Goal: Task Accomplishment & Management: Complete application form

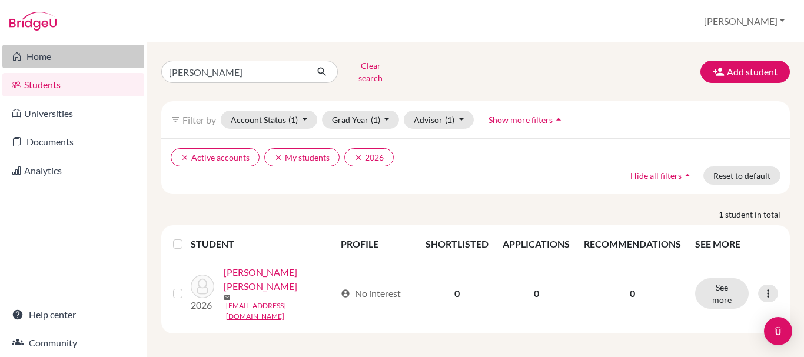
click at [62, 53] on link "Home" at bounding box center [73, 57] width 142 height 24
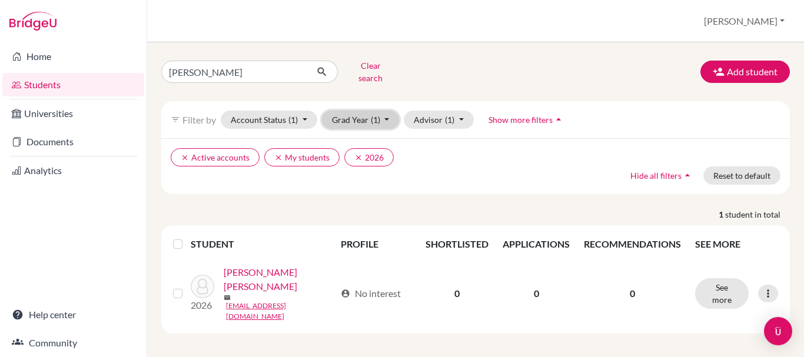
click at [367, 112] on button "Grad Year (1)" at bounding box center [361, 120] width 78 height 18
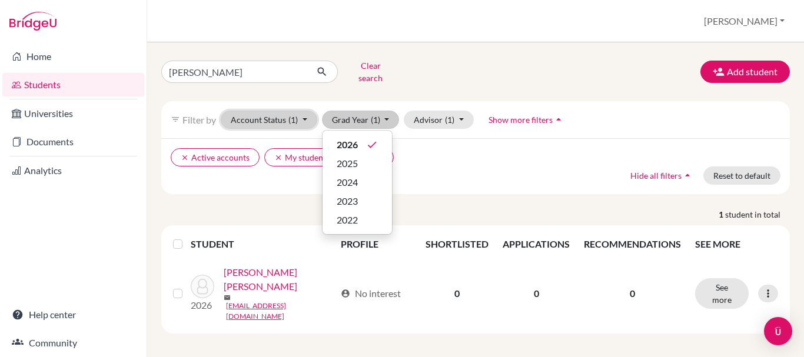
click at [265, 115] on button "Account Status (1)" at bounding box center [269, 120] width 97 height 18
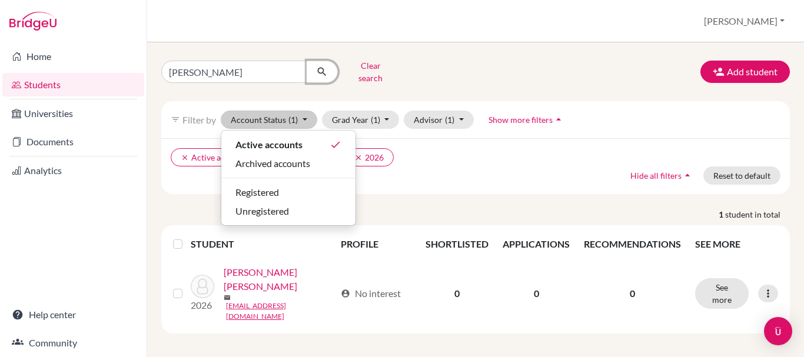
click at [323, 67] on icon "submit" at bounding box center [322, 72] width 12 height 12
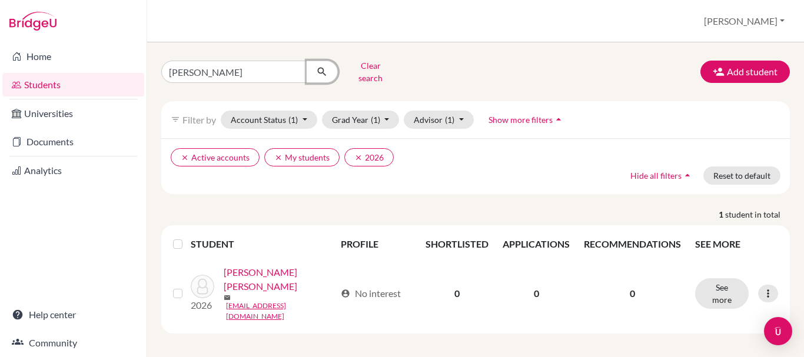
drag, startPoint x: 315, startPoint y: 68, endPoint x: 225, endPoint y: 65, distance: 90.1
click at [231, 62] on div "luis fernandez" at bounding box center [249, 72] width 177 height 22
drag, startPoint x: 357, startPoint y: 153, endPoint x: 340, endPoint y: 153, distance: 17.7
click at [358, 154] on icon "clear" at bounding box center [358, 158] width 8 height 8
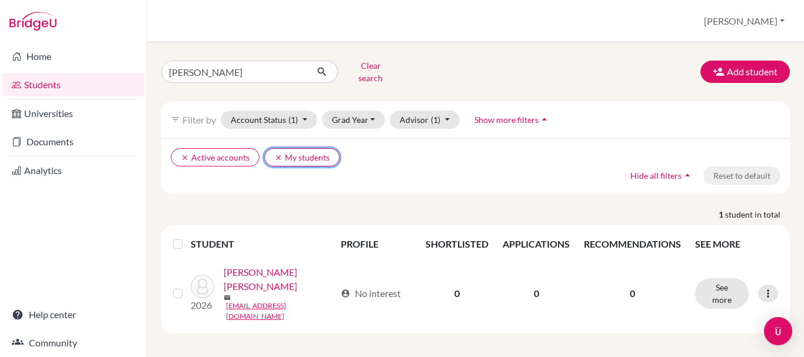
drag, startPoint x: 278, startPoint y: 145, endPoint x: 262, endPoint y: 148, distance: 16.2
click at [277, 154] on icon "clear" at bounding box center [278, 158] width 8 height 8
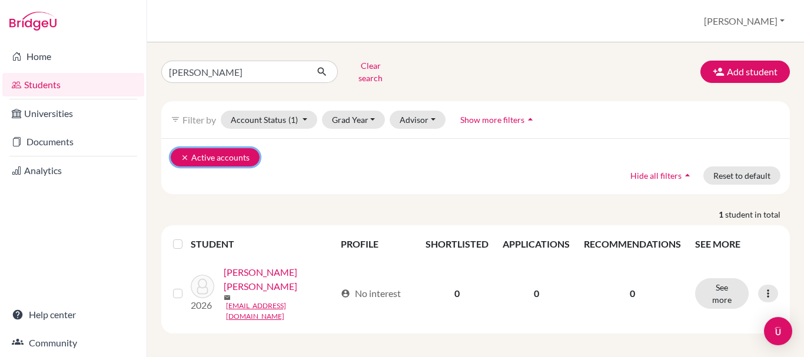
click at [180, 148] on button "clear Active accounts" at bounding box center [215, 157] width 89 height 18
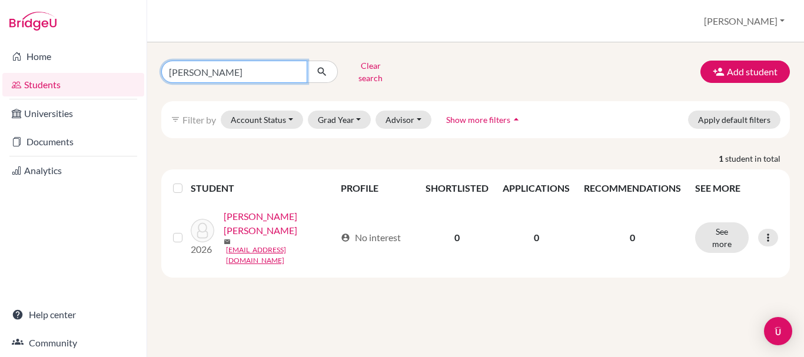
drag, startPoint x: 272, startPoint y: 71, endPoint x: 97, endPoint y: 77, distance: 174.9
click at [99, 77] on div "Home Students Universities Documents Analytics Help center Community Students o…" at bounding box center [402, 178] width 804 height 357
click at [425, 87] on div "Clear search Add student filter_list Filter by Account Status Active accounts A…" at bounding box center [475, 167] width 629 height 221
click at [468, 115] on span "Show more filters" at bounding box center [478, 120] width 64 height 10
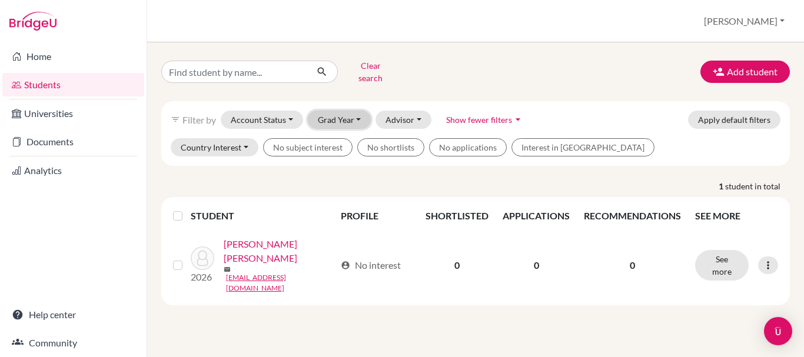
click at [351, 116] on button "Grad Year" at bounding box center [340, 120] width 64 height 18
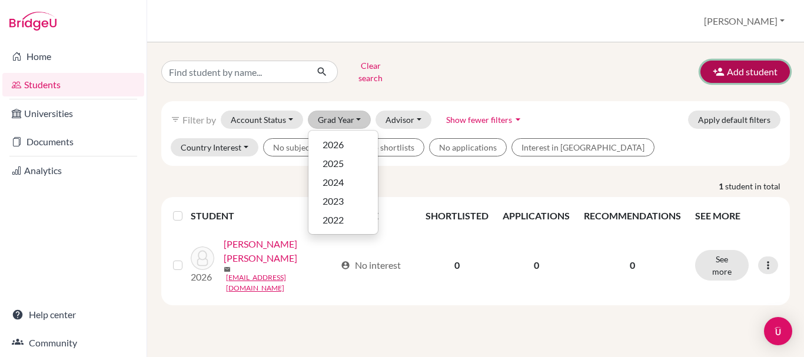
click at [767, 77] on button "Add student" at bounding box center [744, 72] width 89 height 22
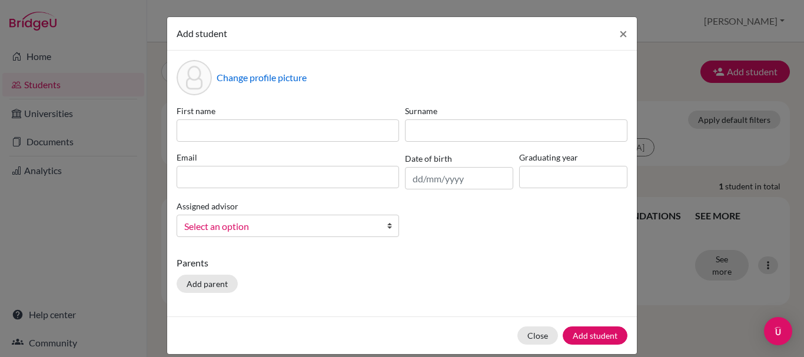
click at [78, 234] on div "Add student × Change profile picture First name Surname Email Date of birth Gra…" at bounding box center [402, 178] width 804 height 357
click at [619, 36] on span "×" at bounding box center [623, 33] width 8 height 17
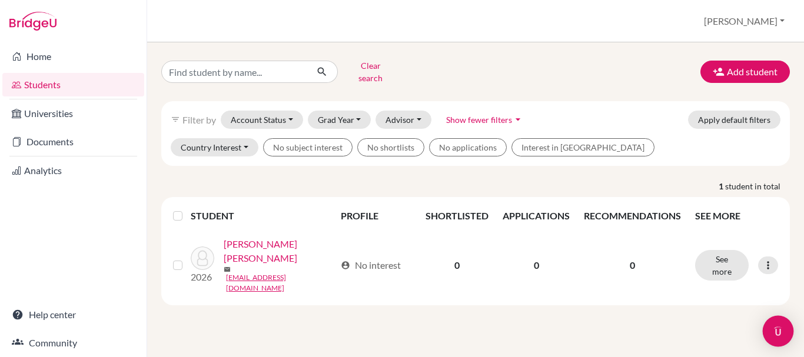
click at [782, 328] on img "Open Intercom Messenger" at bounding box center [778, 331] width 15 height 15
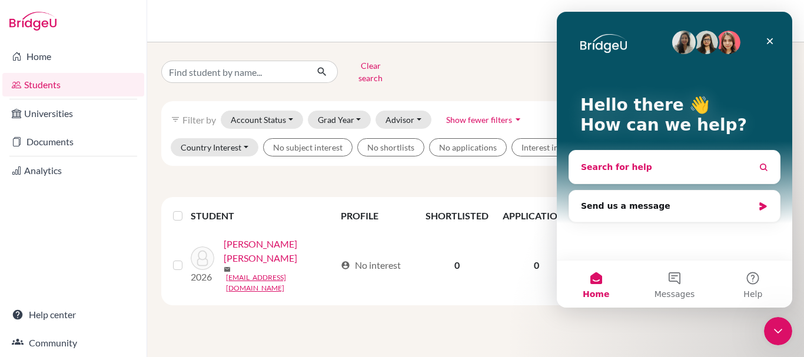
click at [642, 168] on button "Search for help" at bounding box center [674, 167] width 201 height 24
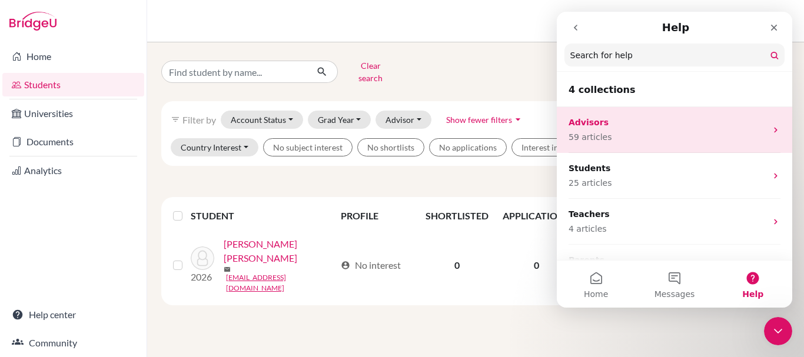
click at [638, 139] on p "59 articles" at bounding box center [668, 137] width 198 height 12
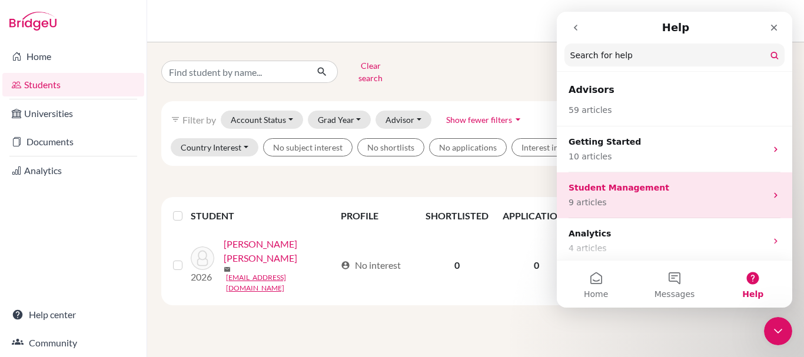
click at [658, 195] on div "Student Management 9 articles" at bounding box center [668, 195] width 198 height 27
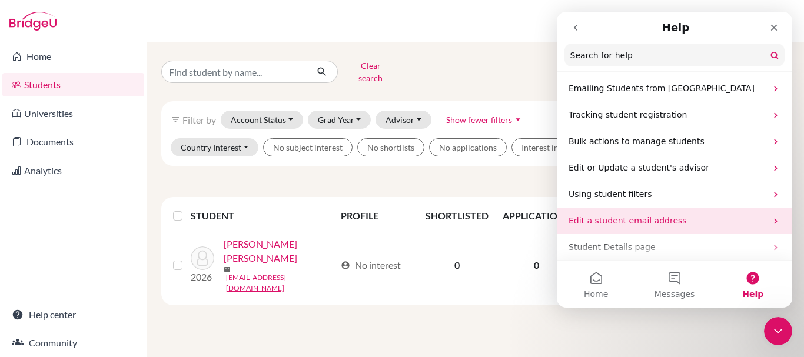
scroll to position [51, 0]
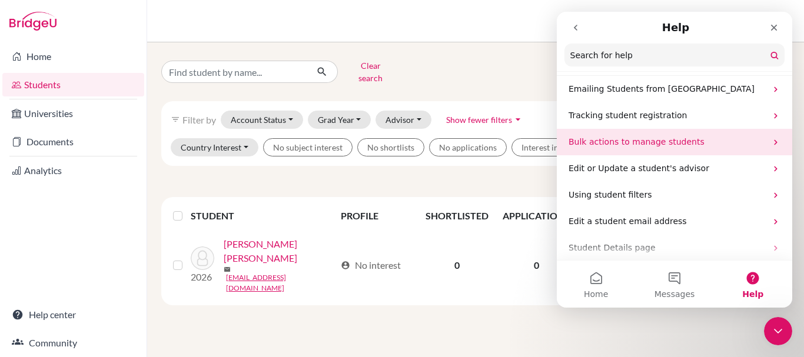
click at [634, 147] on p "Bulk actions to manage students" at bounding box center [668, 142] width 198 height 12
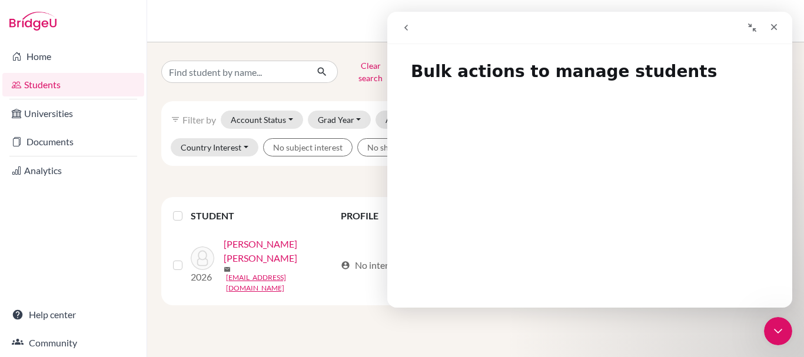
scroll to position [738, 0]
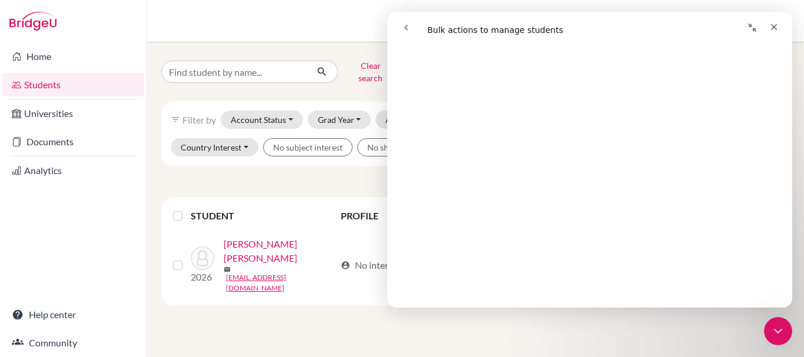
click at [403, 32] on icon "go back" at bounding box center [405, 27] width 9 height 9
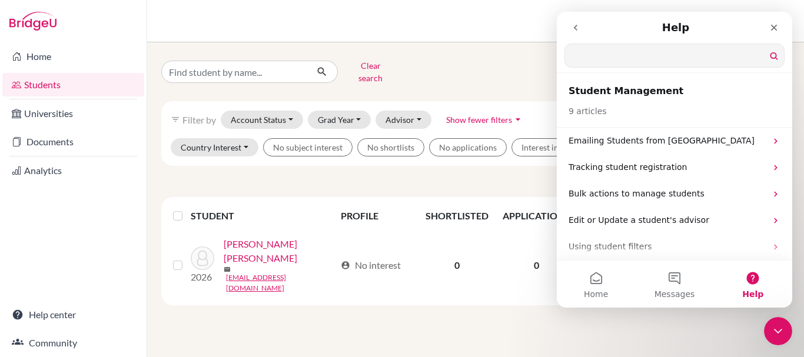
click at [597, 62] on input "Search for help" at bounding box center [674, 55] width 219 height 23
type input "register students"
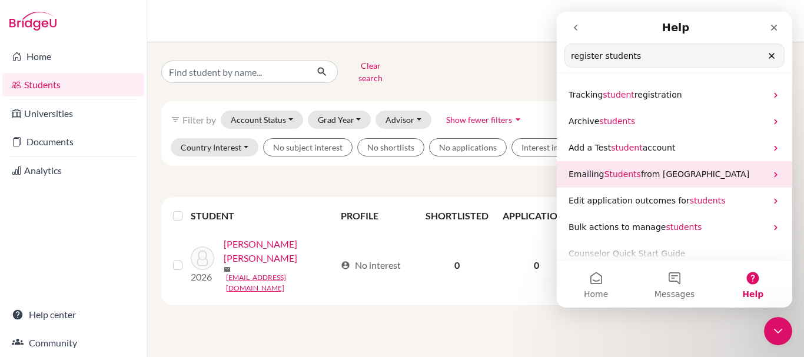
click at [605, 178] on span "Students" at bounding box center [623, 174] width 36 height 9
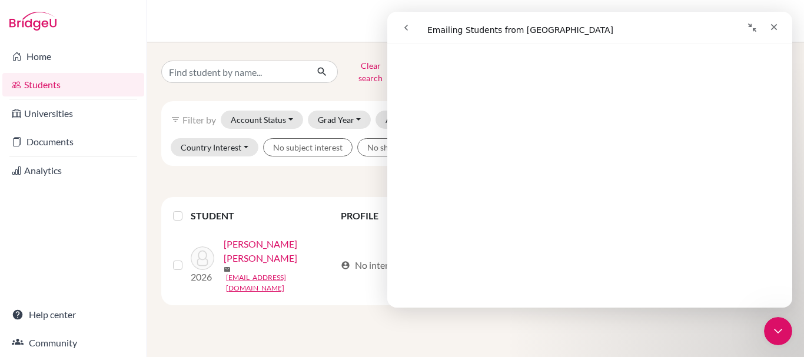
scroll to position [235, 0]
click at [409, 27] on icon "go back" at bounding box center [405, 27] width 9 height 9
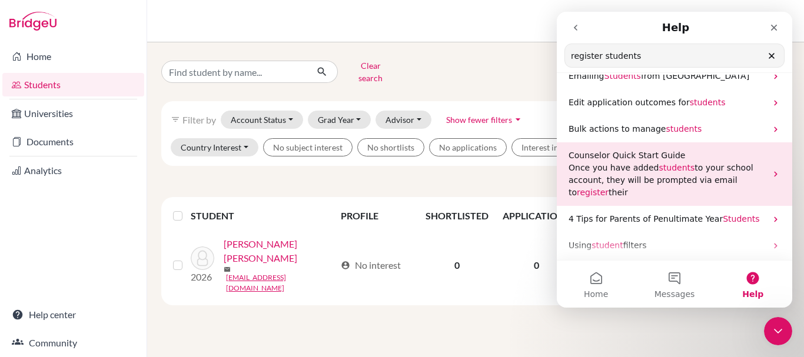
scroll to position [118, 0]
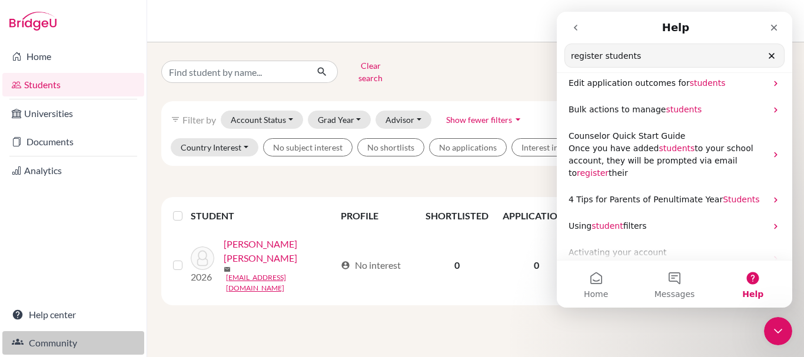
click at [66, 343] on link "Community" at bounding box center [73, 343] width 142 height 24
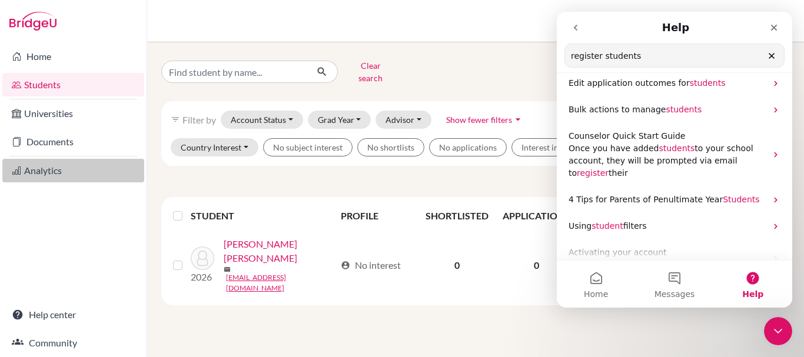
click at [44, 181] on link "Analytics" at bounding box center [73, 171] width 142 height 24
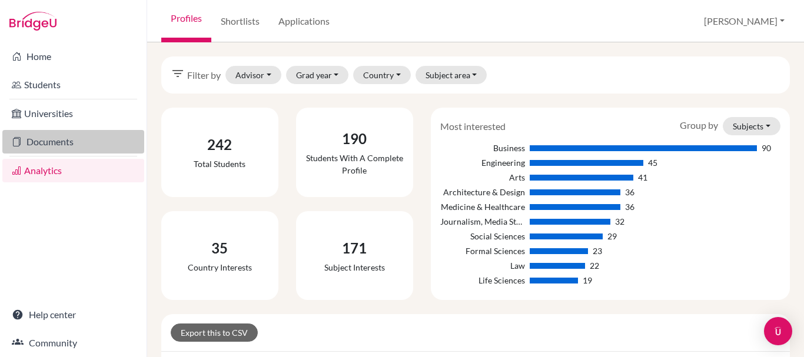
click at [62, 144] on link "Documents" at bounding box center [73, 142] width 142 height 24
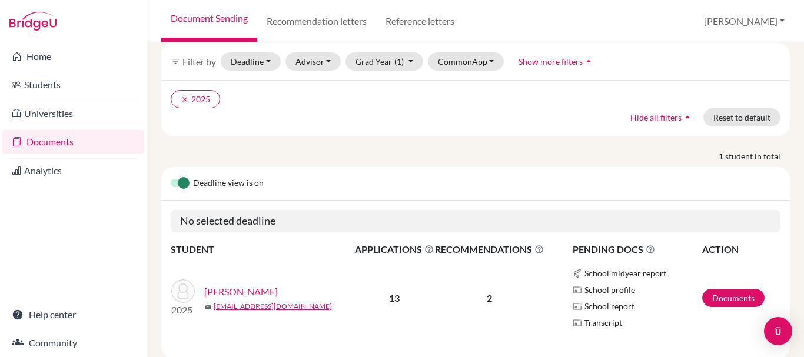
scroll to position [59, 0]
click at [171, 176] on label at bounding box center [171, 176] width 0 height 0
click at [180, 176] on input "checkbox" at bounding box center [175, 182] width 9 height 12
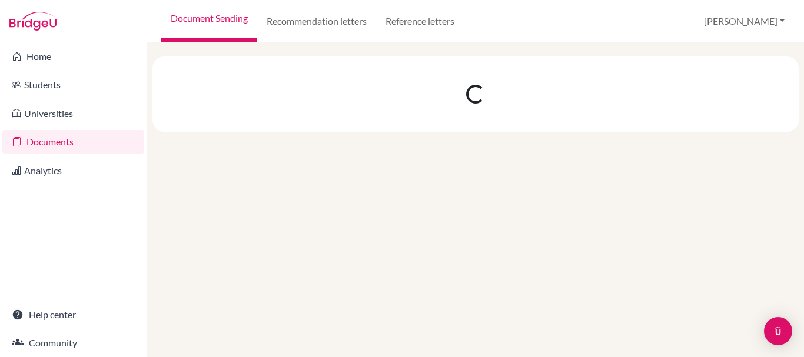
scroll to position [0, 0]
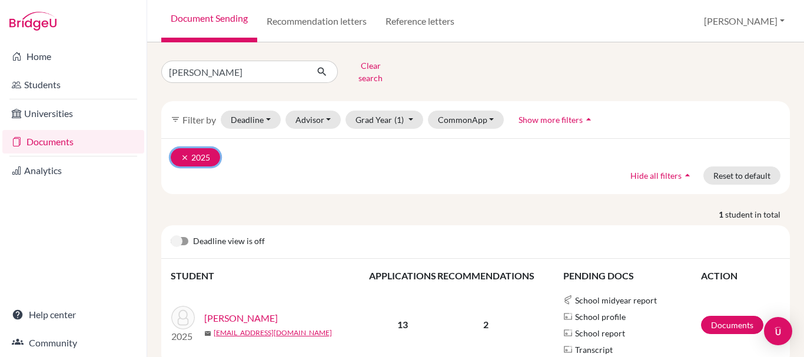
click at [178, 149] on button "clear 2025" at bounding box center [195, 157] width 49 height 18
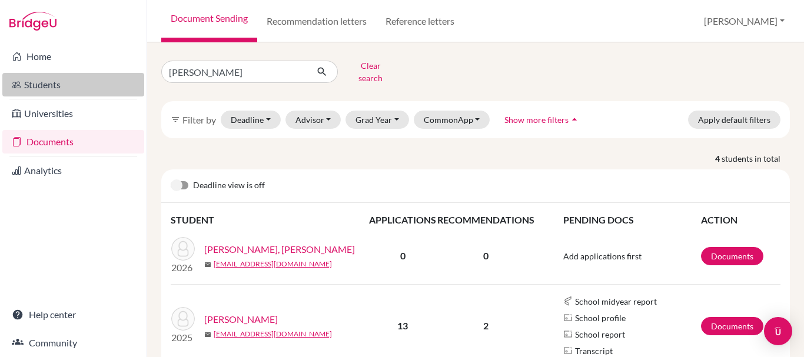
click at [45, 91] on link "Students" at bounding box center [73, 85] width 142 height 24
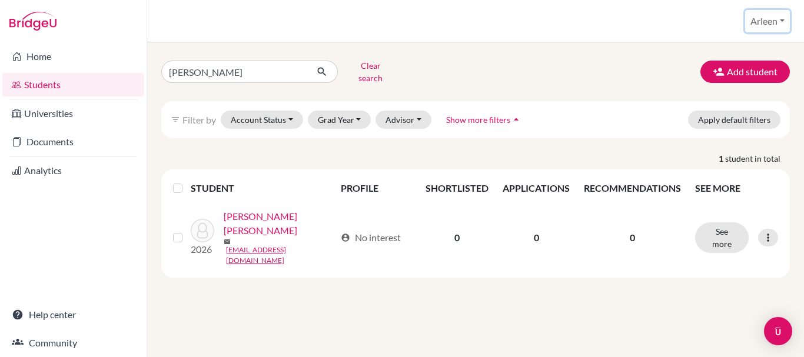
click at [767, 19] on button "Arleen" at bounding box center [767, 21] width 45 height 22
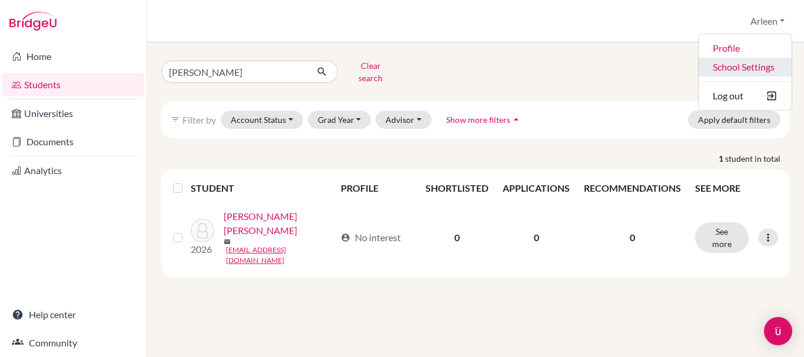
click at [750, 66] on link "School Settings" at bounding box center [745, 67] width 93 height 19
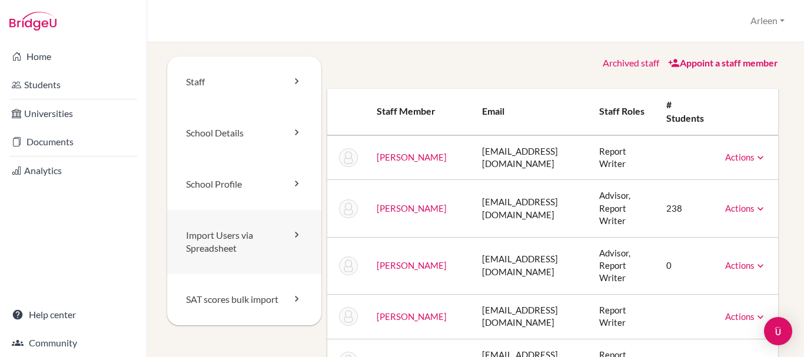
click at [223, 248] on link "Import Users via Spreadsheet" at bounding box center [244, 242] width 154 height 65
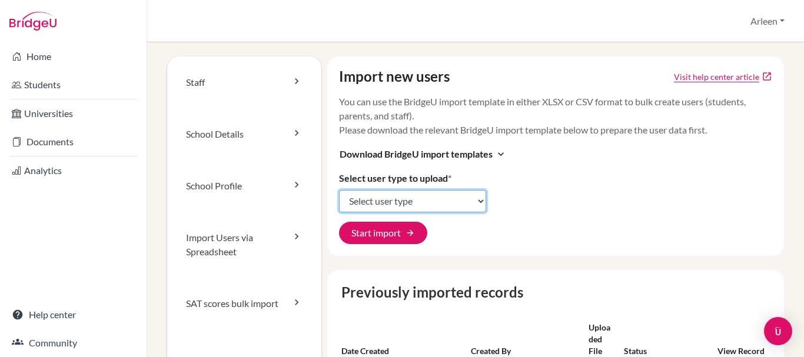
click at [356, 205] on select "Select user type Students Students and parents Parents Advisors Report writers" at bounding box center [412, 201] width 147 height 22
select select "students"
click at [339, 190] on select "Select user type Students Students and parents Parents Advisors Report writers" at bounding box center [412, 201] width 147 height 22
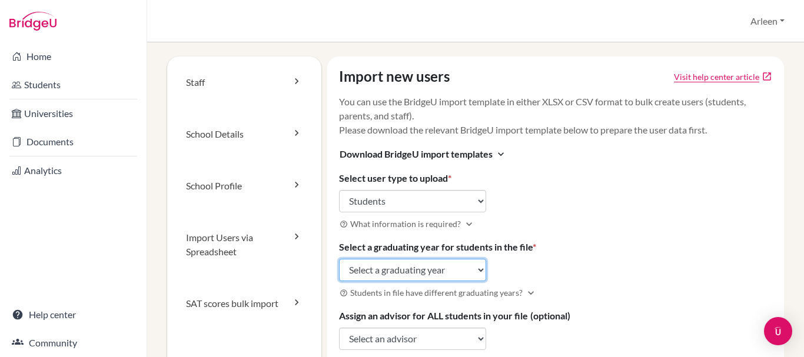
click at [464, 273] on select "Select a graduating year 2024 2025 2026 2027 2028 2029" at bounding box center [412, 270] width 147 height 22
select select "2027"
click at [339, 259] on select "Select a graduating year 2024 2025 2026 2027 2028 2029" at bounding box center [412, 270] width 147 height 22
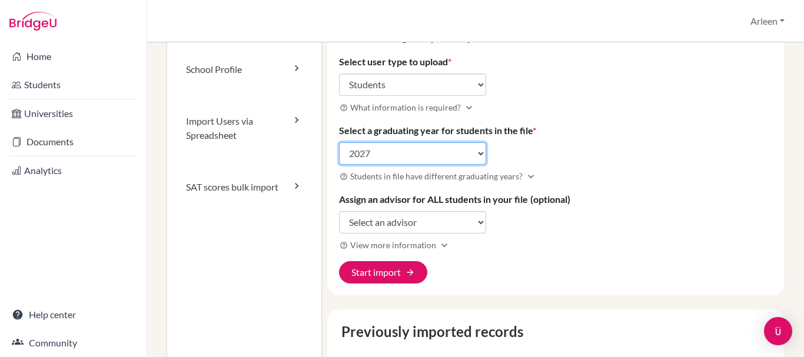
scroll to position [118, 0]
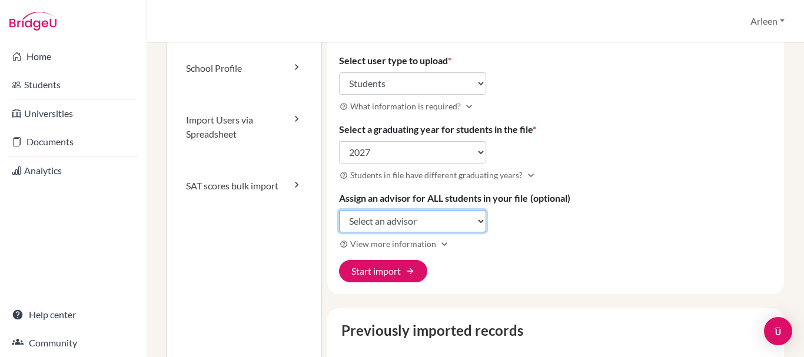
click at [440, 216] on select "Select an advisor Arleen Guzman Attilio Mendez" at bounding box center [412, 221] width 147 height 22
select select "253151"
click at [339, 210] on select "Select an advisor Arleen Guzman Attilio Mendez" at bounding box center [412, 221] width 147 height 22
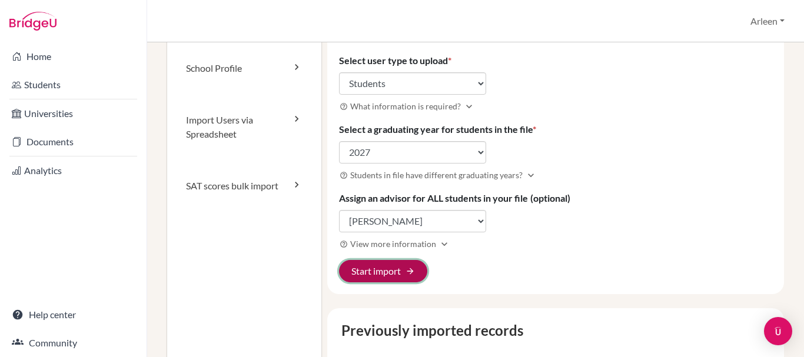
click at [397, 268] on button "Start import arrow_forward" at bounding box center [383, 271] width 88 height 22
